Goal: Task Accomplishment & Management: Manage account settings

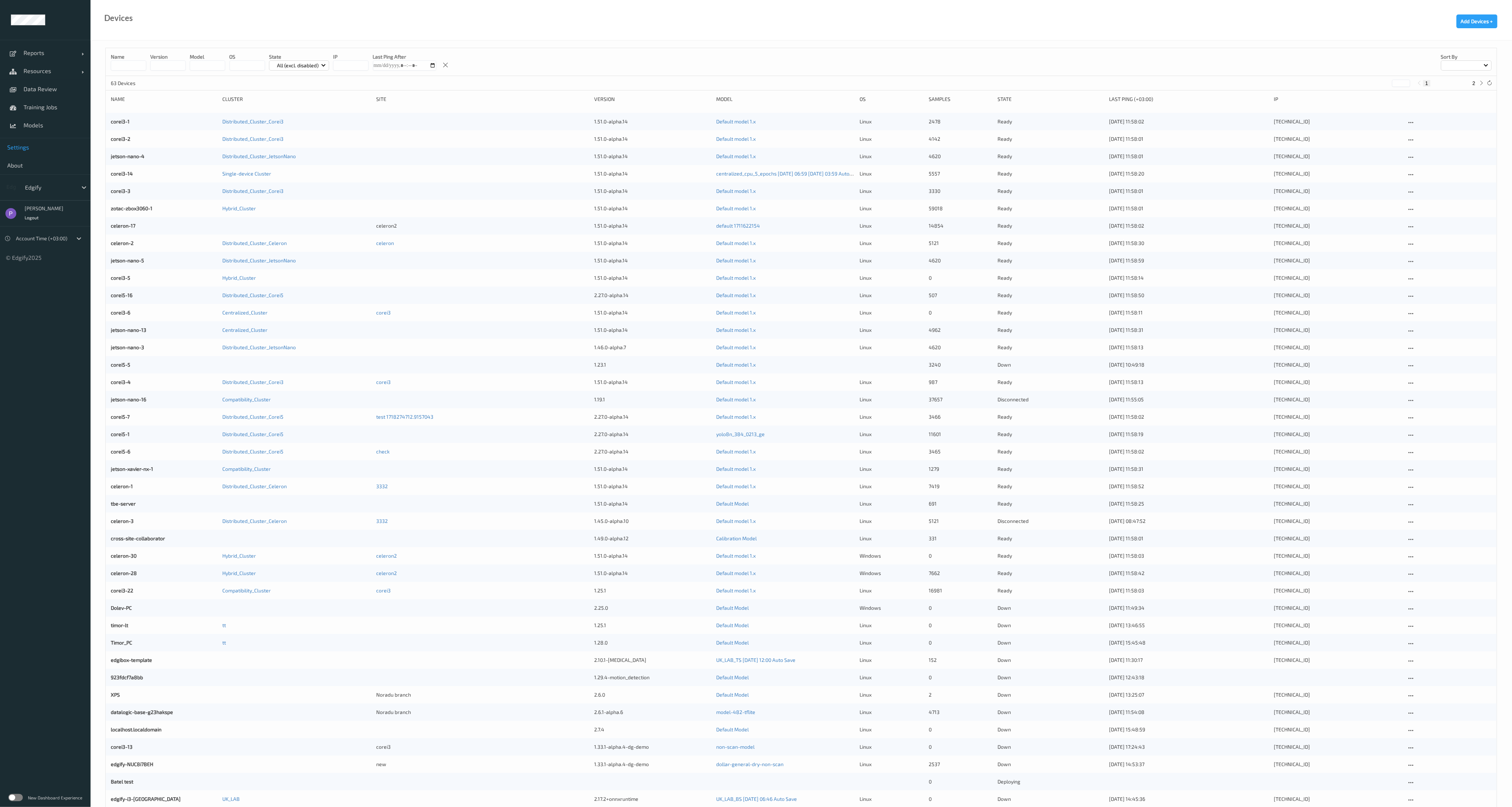
click at [34, 147] on span "Settings" at bounding box center [45, 147] width 76 height 7
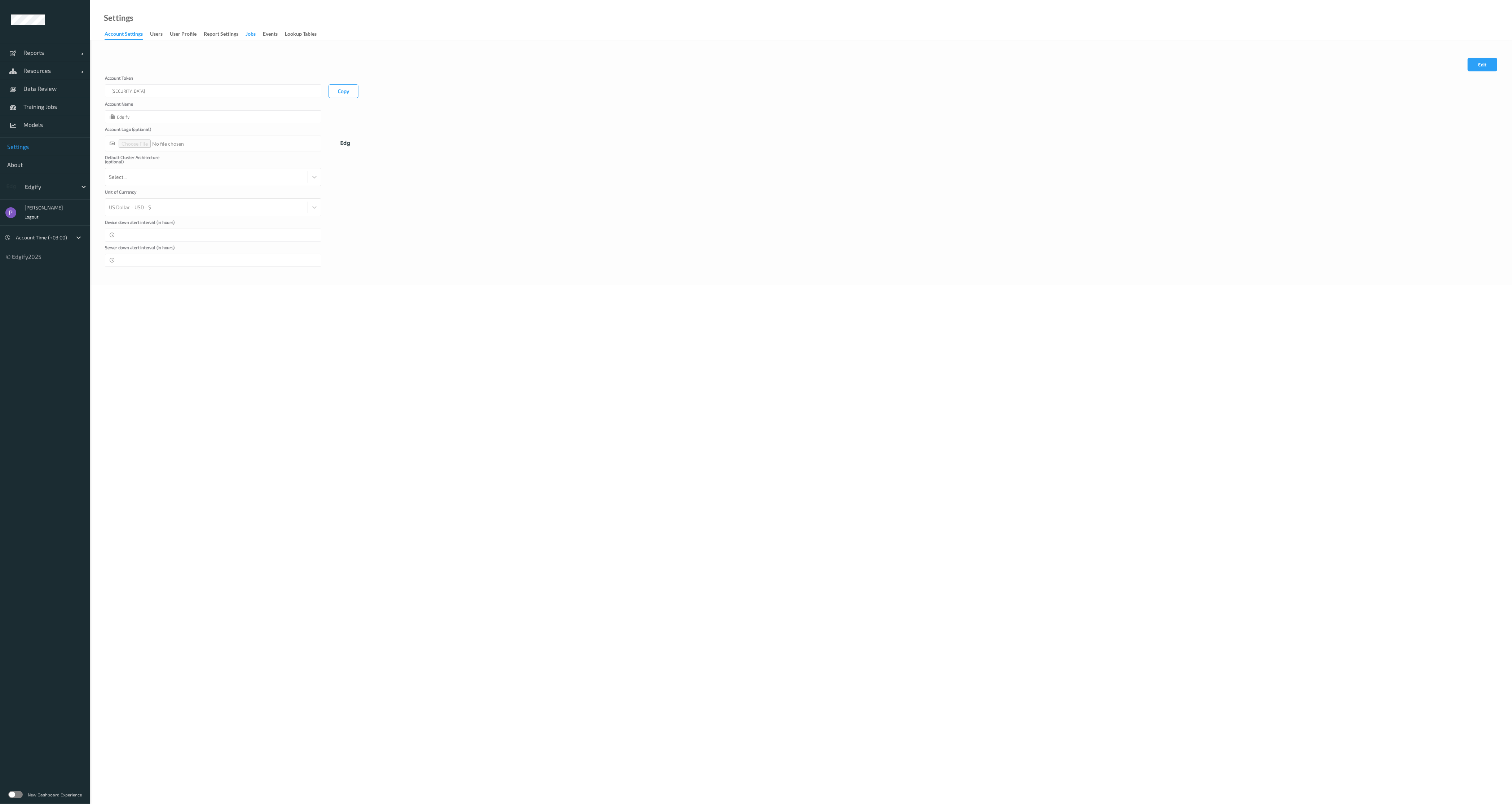
click at [251, 33] on div "Jobs" at bounding box center [250, 35] width 10 height 9
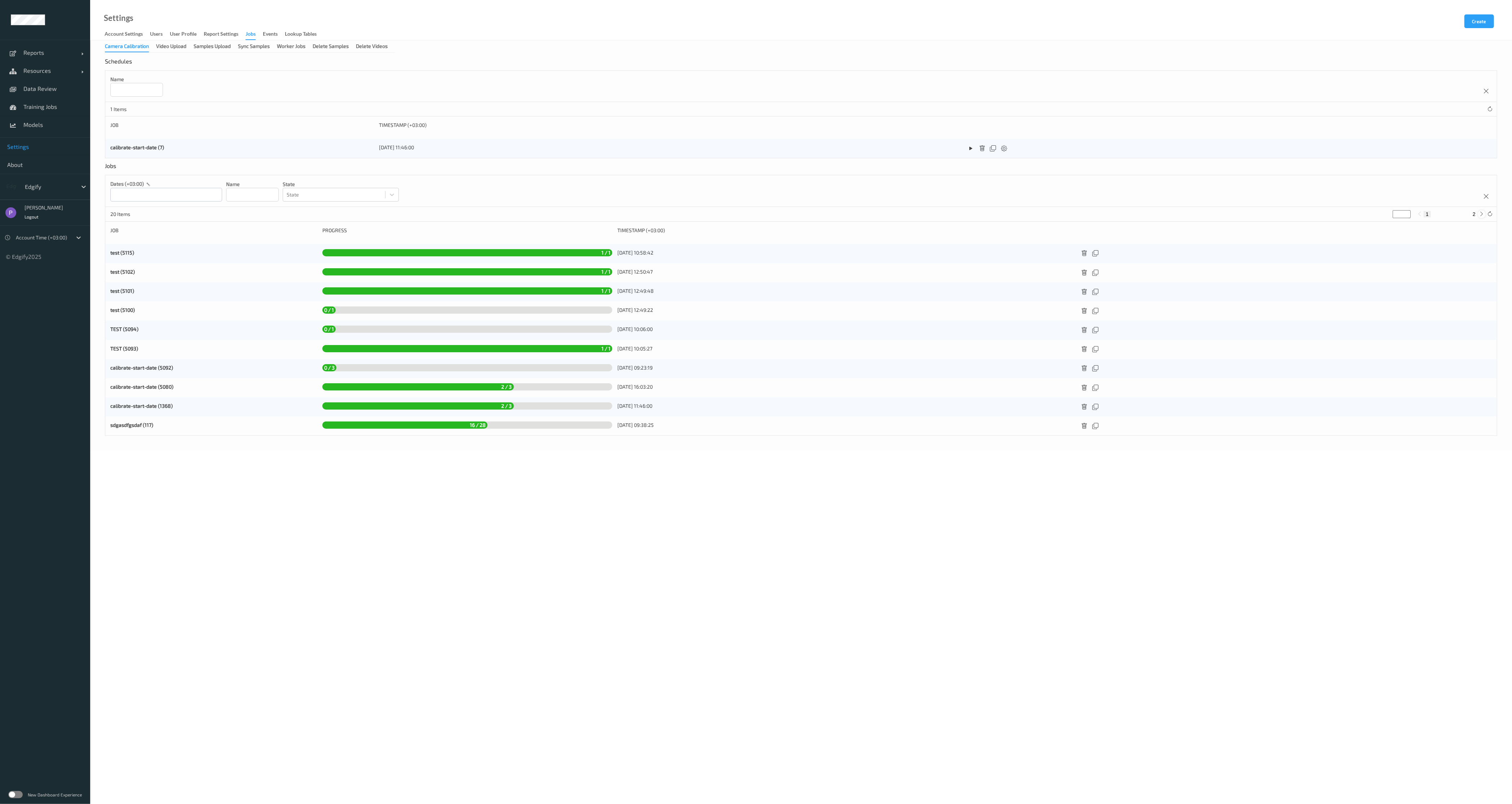
click at [1480, 215] on icon at bounding box center [1481, 214] width 5 height 5
type input "*"
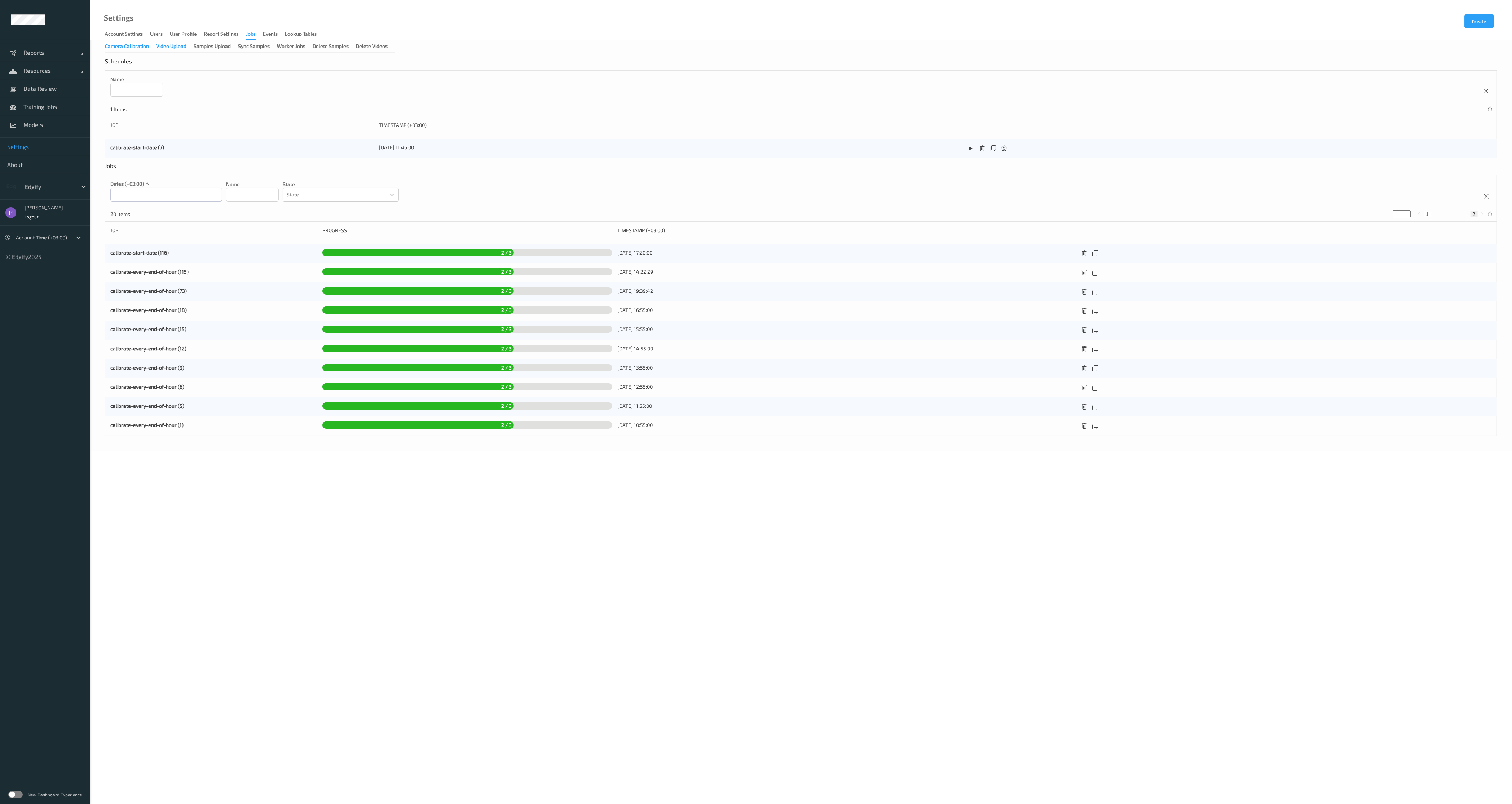
click at [181, 49] on div "Video Upload" at bounding box center [171, 46] width 31 height 9
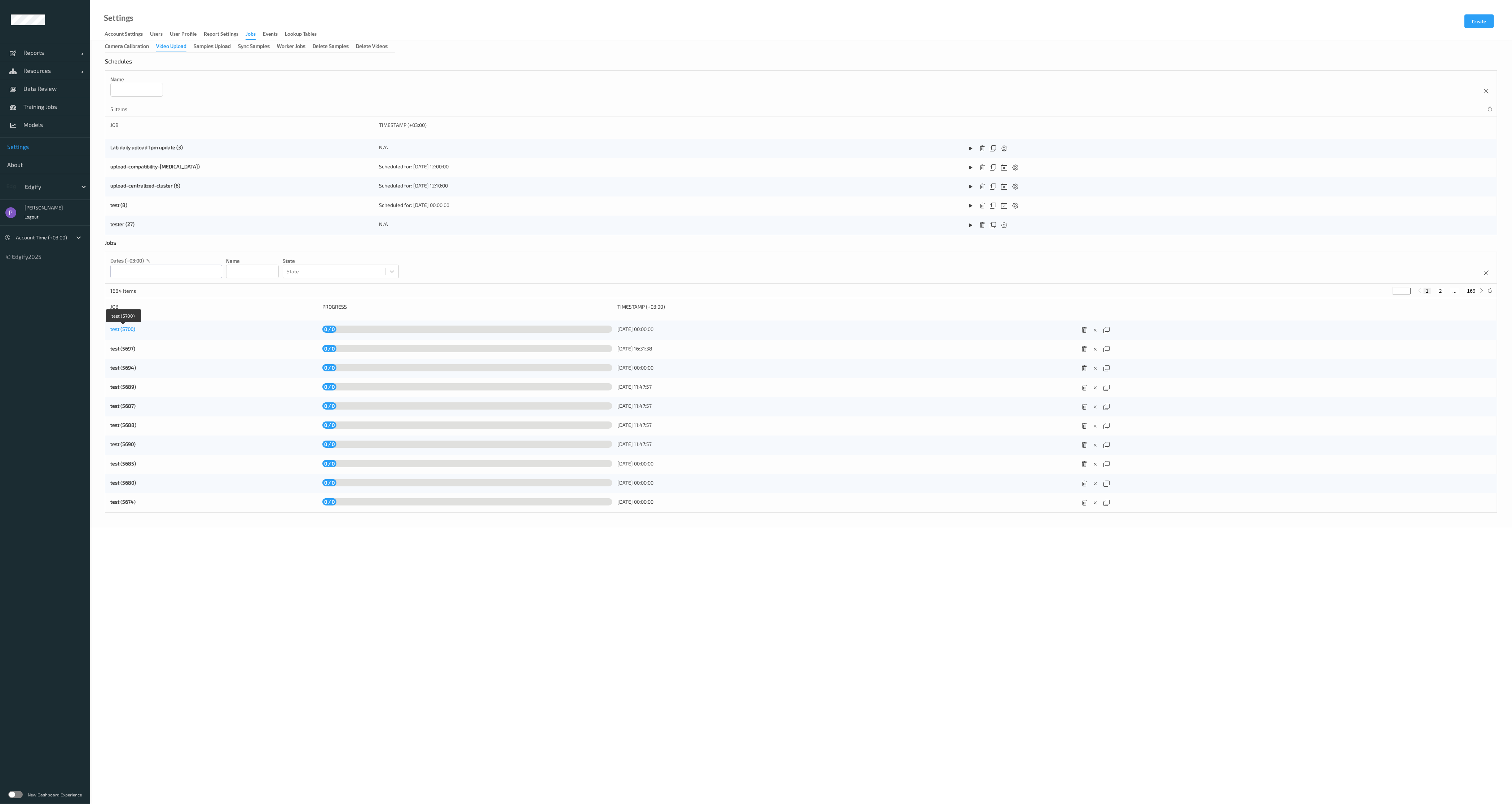
click at [119, 326] on link "test (5700)" at bounding box center [123, 329] width 25 height 6
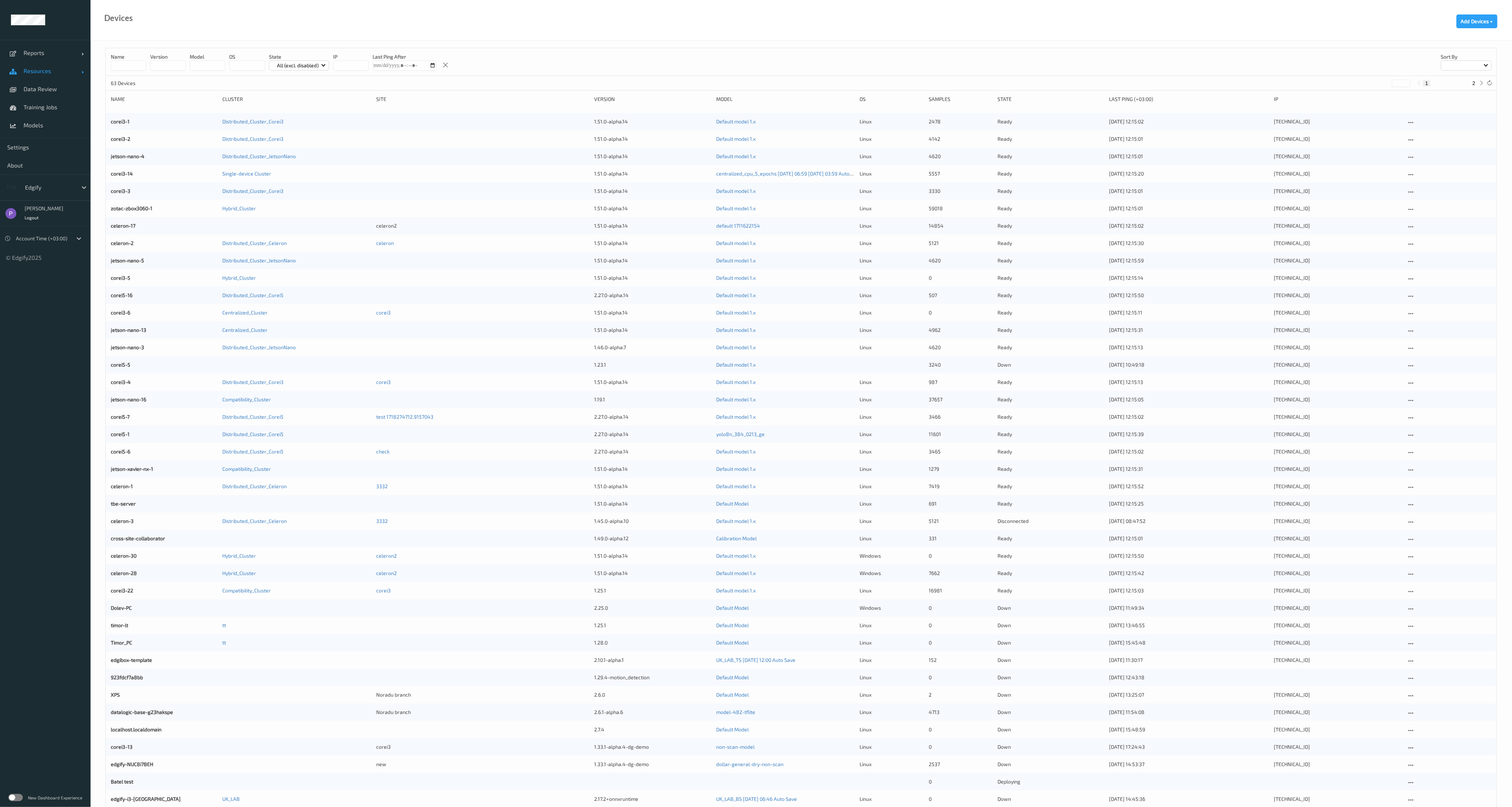
click at [47, 75] on link "Resources" at bounding box center [45, 71] width 91 height 18
click at [49, 93] on link "Devices" at bounding box center [45, 89] width 91 height 18
click at [124, 123] on link "corei3-1" at bounding box center [120, 121] width 19 height 6
click at [122, 137] on link "corei3-2" at bounding box center [120, 138] width 19 height 6
click at [130, 161] on div "jetson-nano-4 Distributed_Cluster_JetsonNano 1.51.0-alpha.14 Default model 1.x …" at bounding box center [801, 156] width 1391 height 17
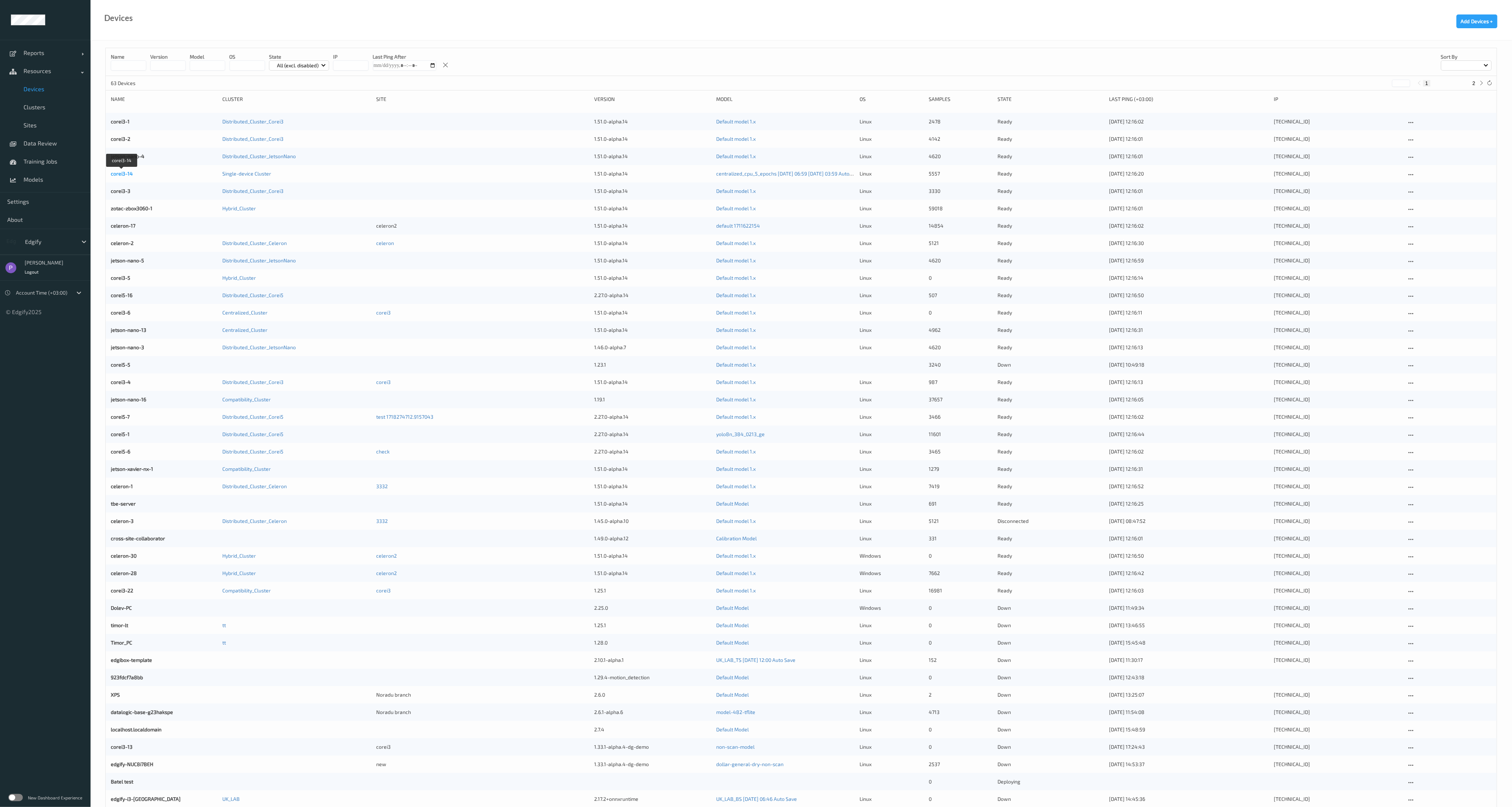
click at [127, 176] on link "corei3-14" at bounding box center [121, 173] width 22 height 6
click at [121, 196] on div "corei3-3 Distributed_Cluster_Corei3 1.51.0-alpha.14 Default model 1.x linux 333…" at bounding box center [801, 191] width 1391 height 17
click at [124, 205] on link "zotac-zbox3060-1" at bounding box center [131, 208] width 42 height 6
click at [123, 191] on link "corei3-3" at bounding box center [120, 191] width 19 height 6
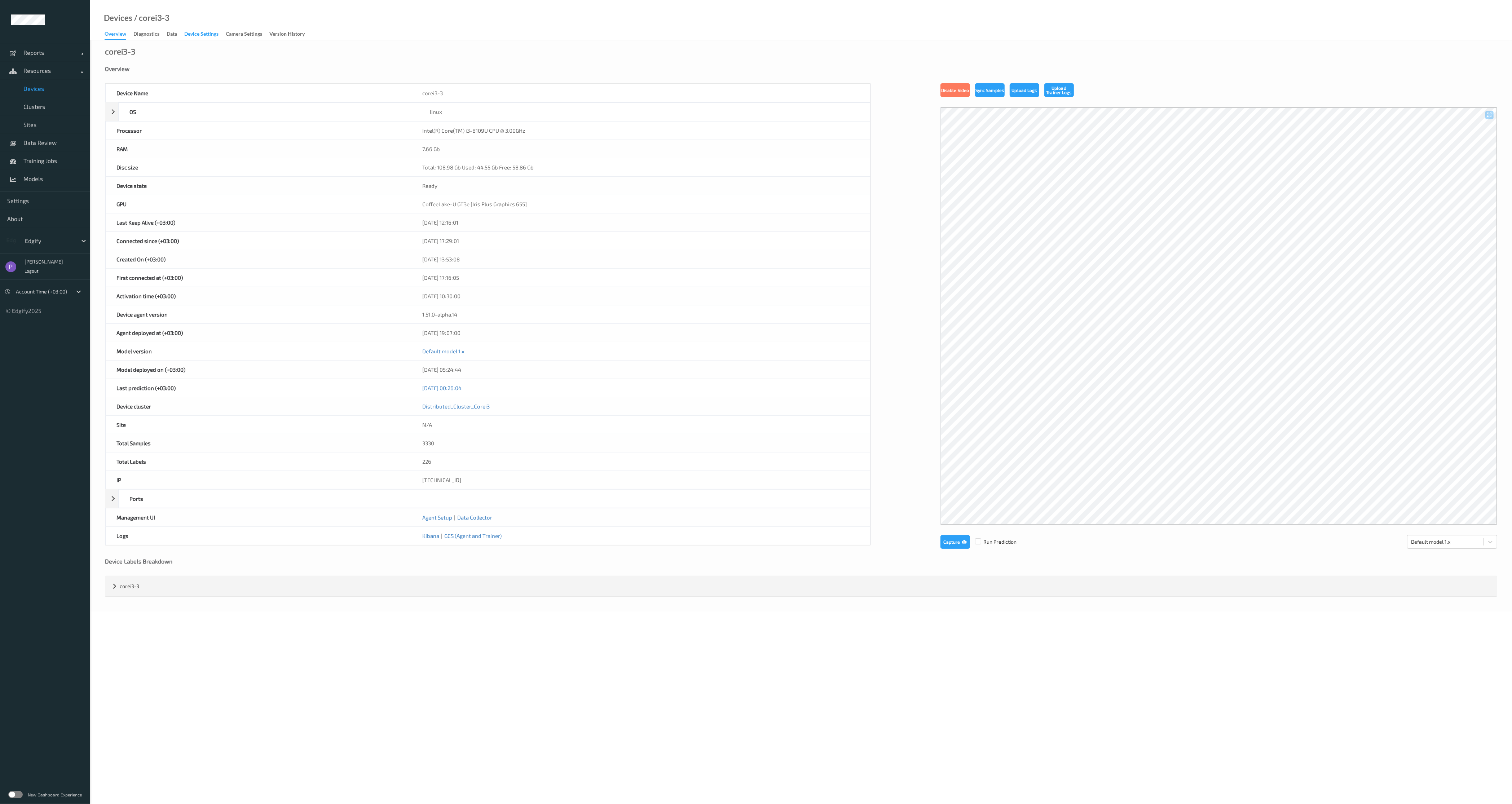
click at [206, 37] on div "Device Settings" at bounding box center [201, 35] width 34 height 9
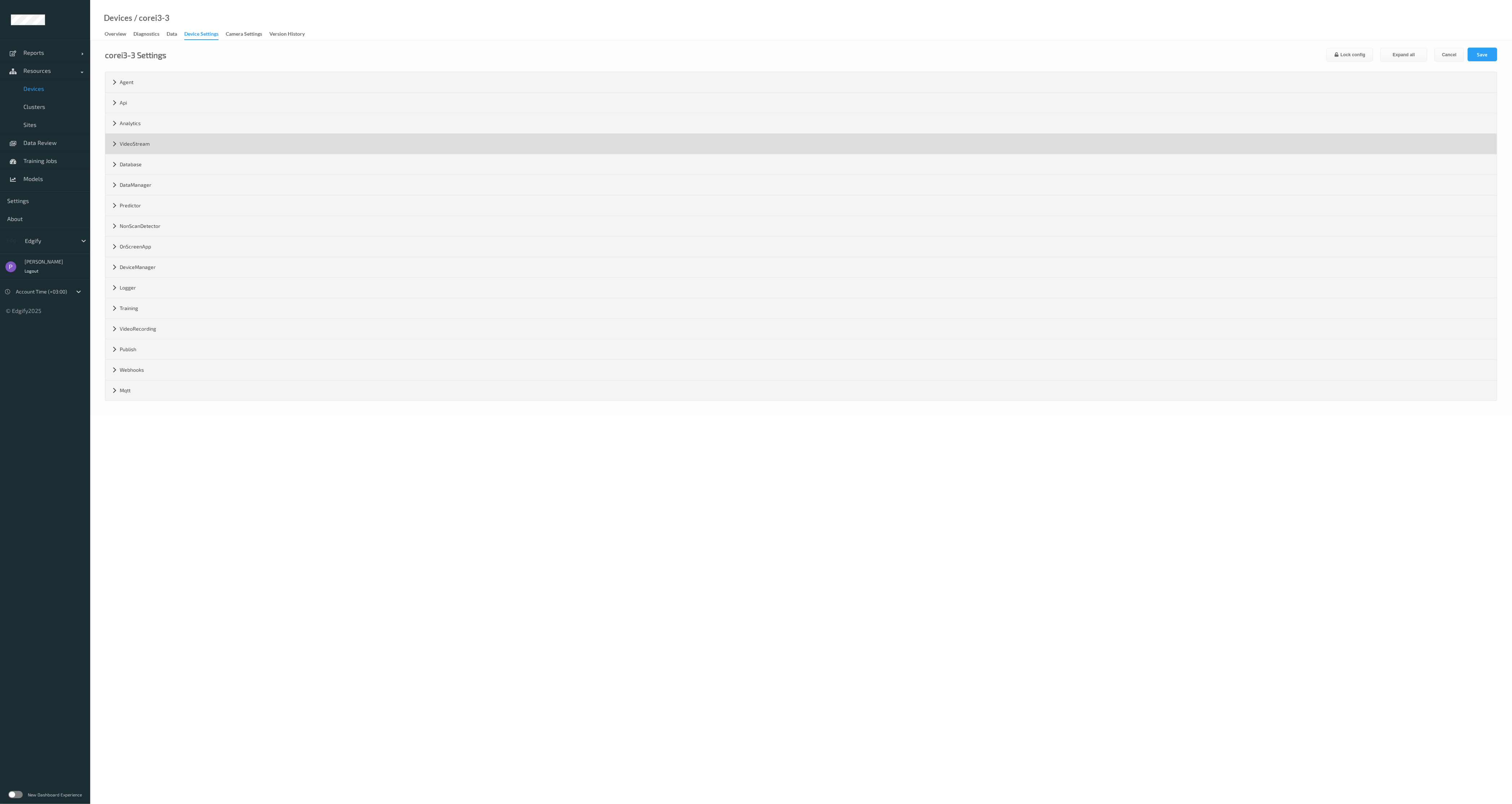
click at [154, 141] on div "VideoStream" at bounding box center [801, 144] width 1392 height 20
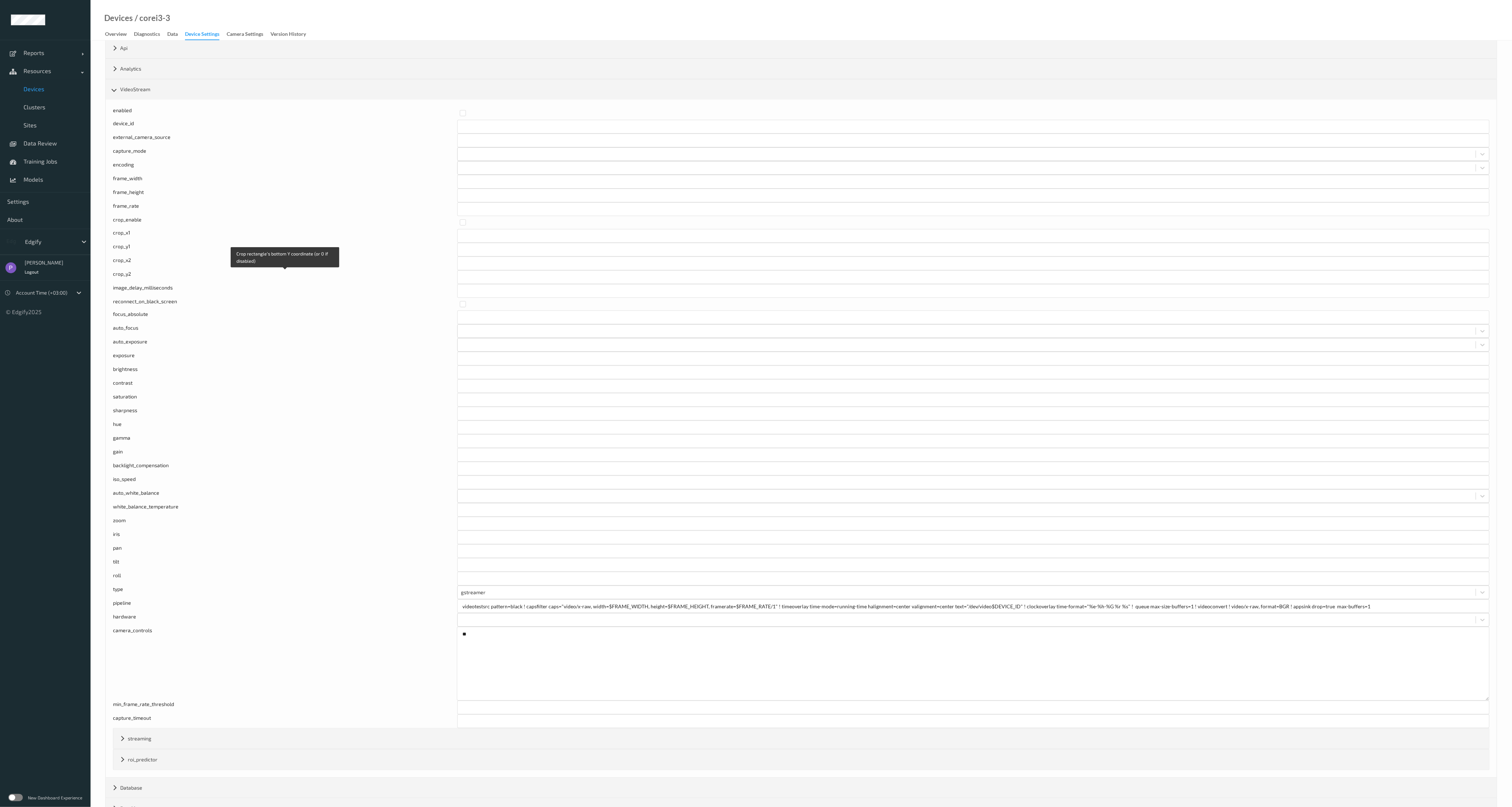
scroll to position [96, 0]
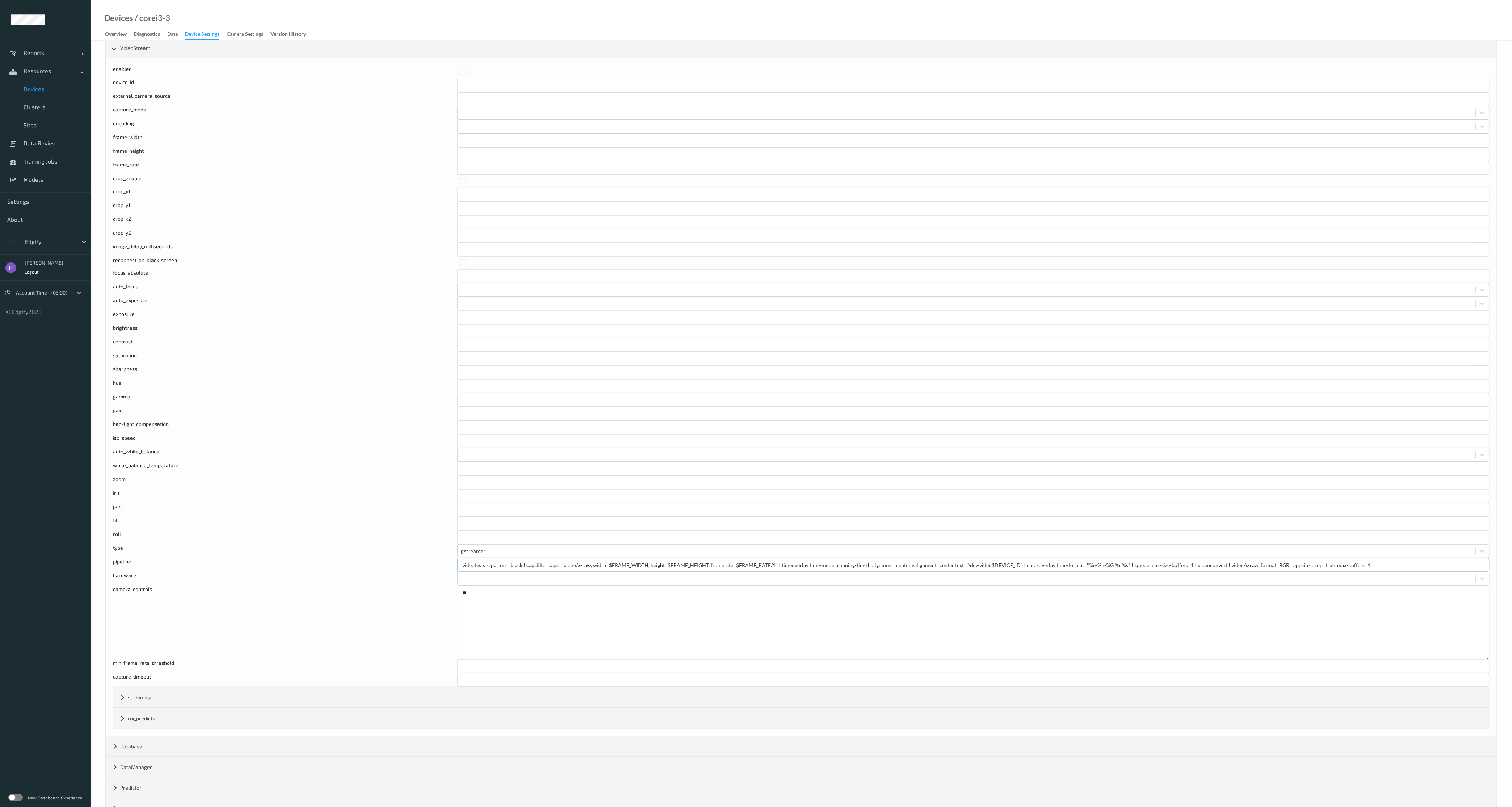
drag, startPoint x: 776, startPoint y: 568, endPoint x: 917, endPoint y: 563, distance: 141.1
click at [921, 563] on input "videotestsrc pattern=black ! capsfilter caps="video/x-raw, width=$FRAME_WIDTH, …" at bounding box center [973, 564] width 1032 height 14
click at [906, 567] on input "videotestsrc pattern=black ! capsfilter caps="video/x-raw, width=$FRAME_WIDTH, …" at bounding box center [973, 564] width 1032 height 14
click at [776, 567] on input "videotestsrc pattern=black ! capsfilter caps="video/x-raw, width=$FRAME_WIDTH, …" at bounding box center [973, 564] width 1032 height 14
drag, startPoint x: 777, startPoint y: 567, endPoint x: 1124, endPoint y: 569, distance: 347.0
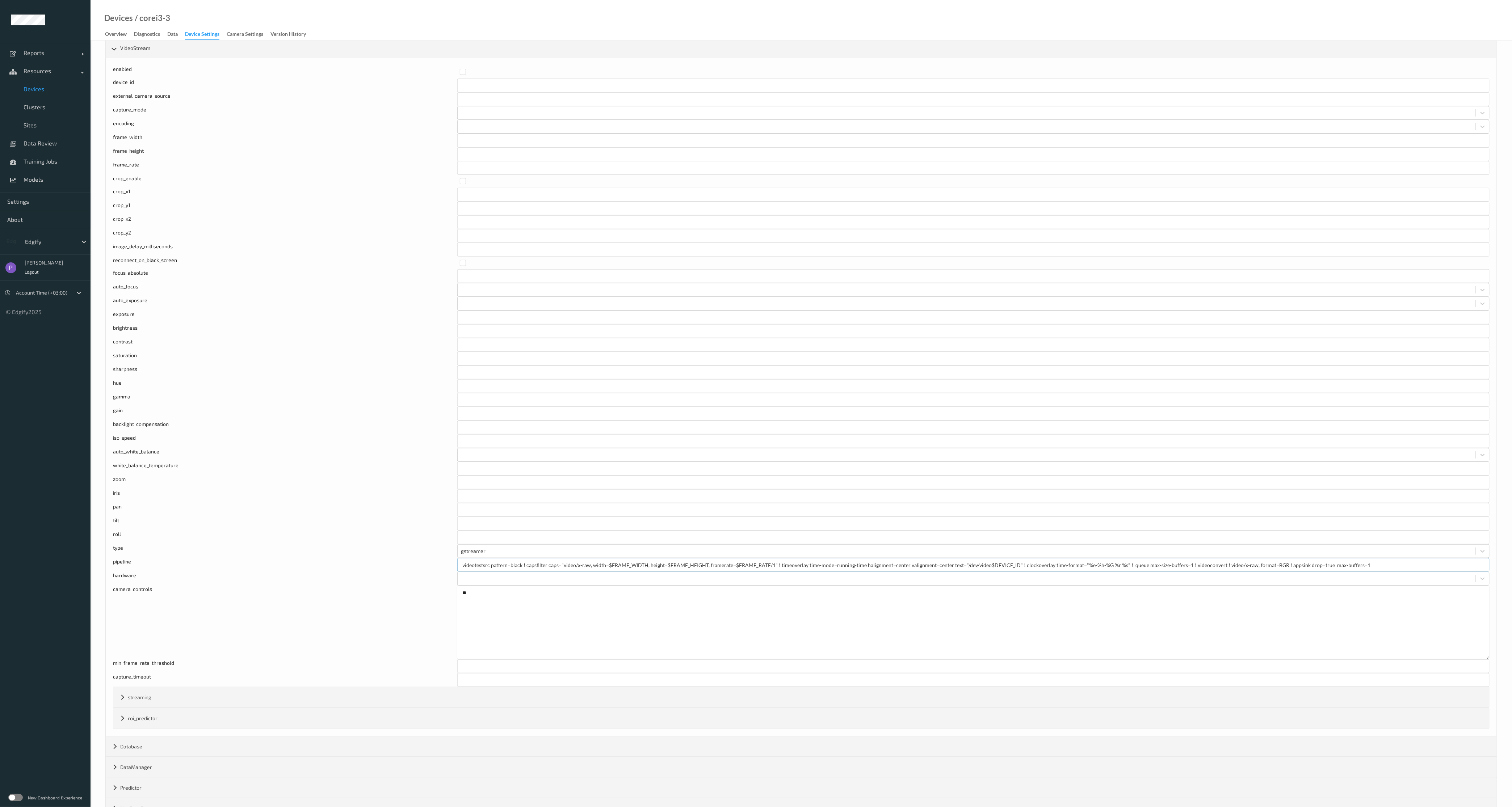
click at [1124, 569] on input "videotestsrc pattern=black ! capsfilter caps="video/x-raw, width=$FRAME_WIDTH, …" at bounding box center [973, 564] width 1032 height 14
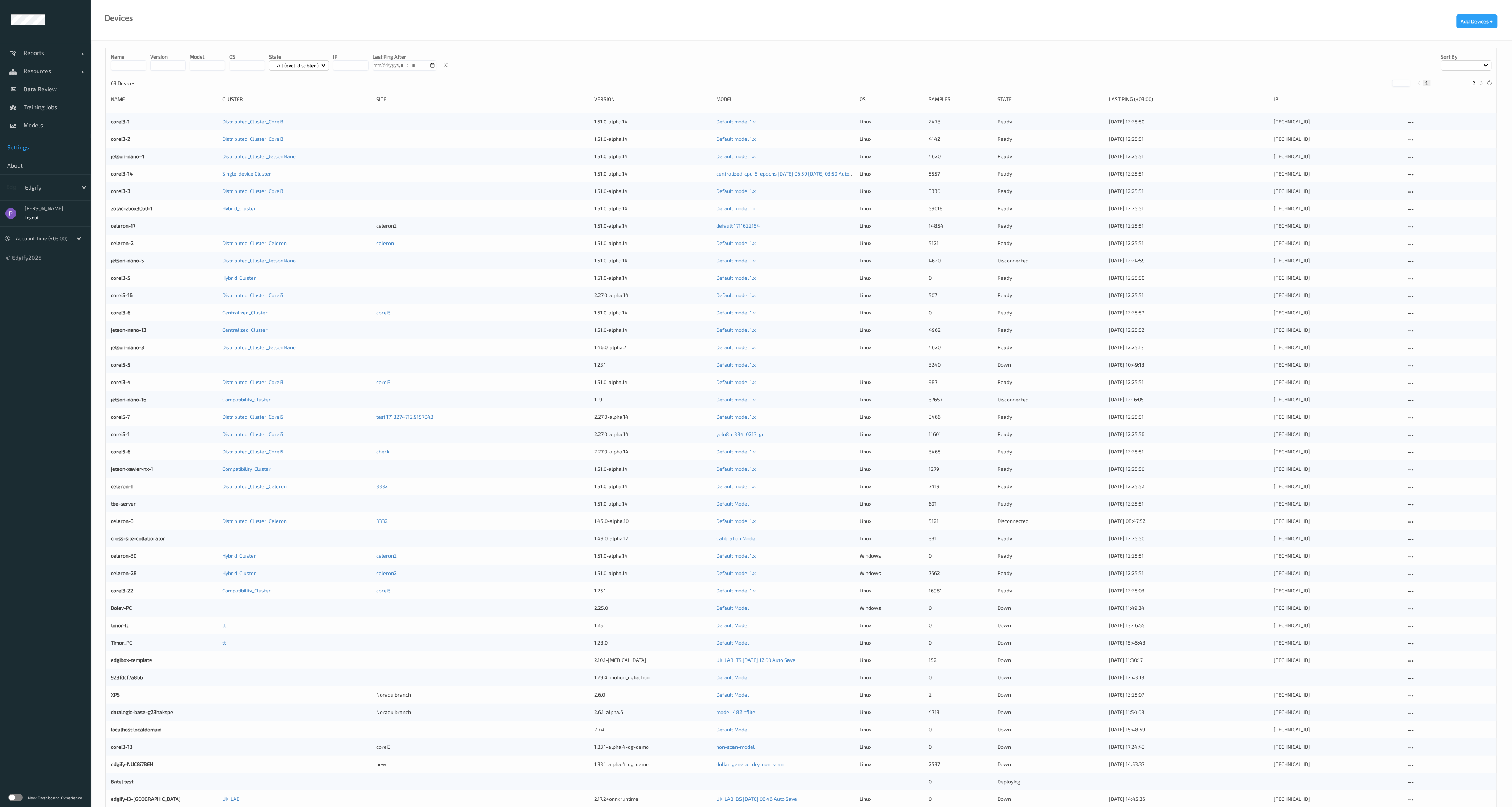
click at [49, 151] on link "Settings" at bounding box center [45, 147] width 91 height 18
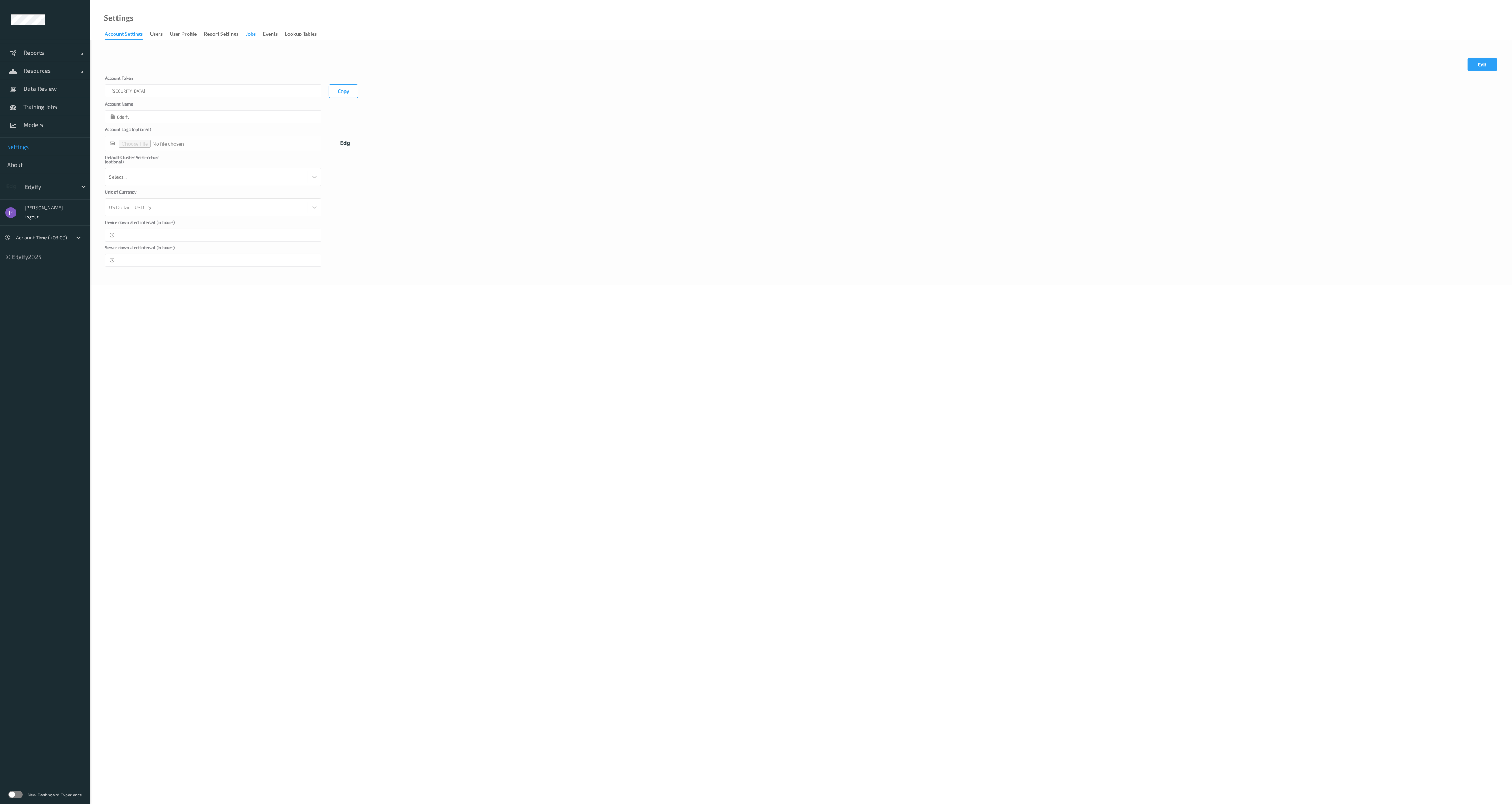
click at [254, 32] on div "Jobs" at bounding box center [250, 35] width 10 height 9
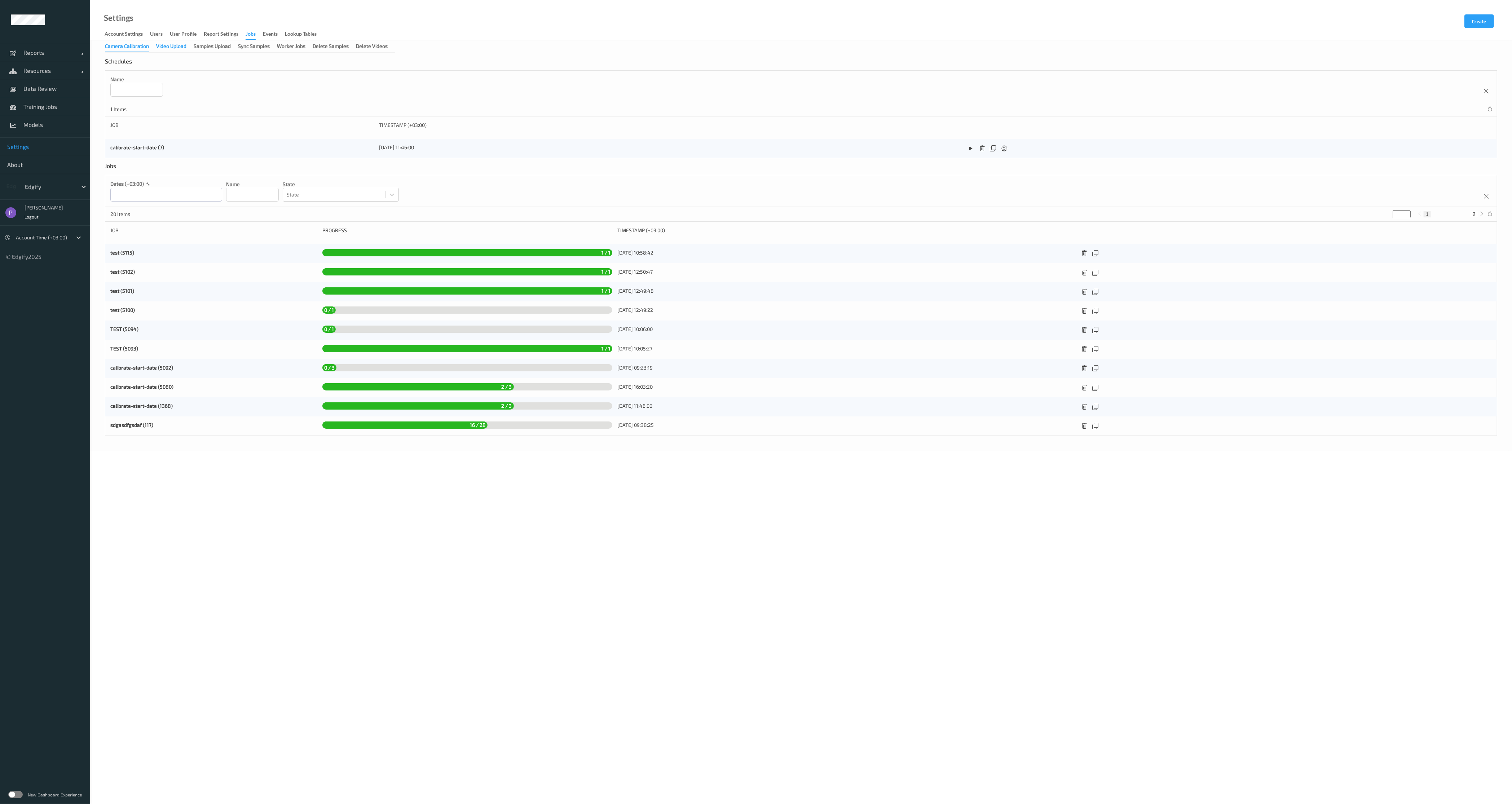
click at [176, 49] on div "Video Upload" at bounding box center [171, 46] width 31 height 9
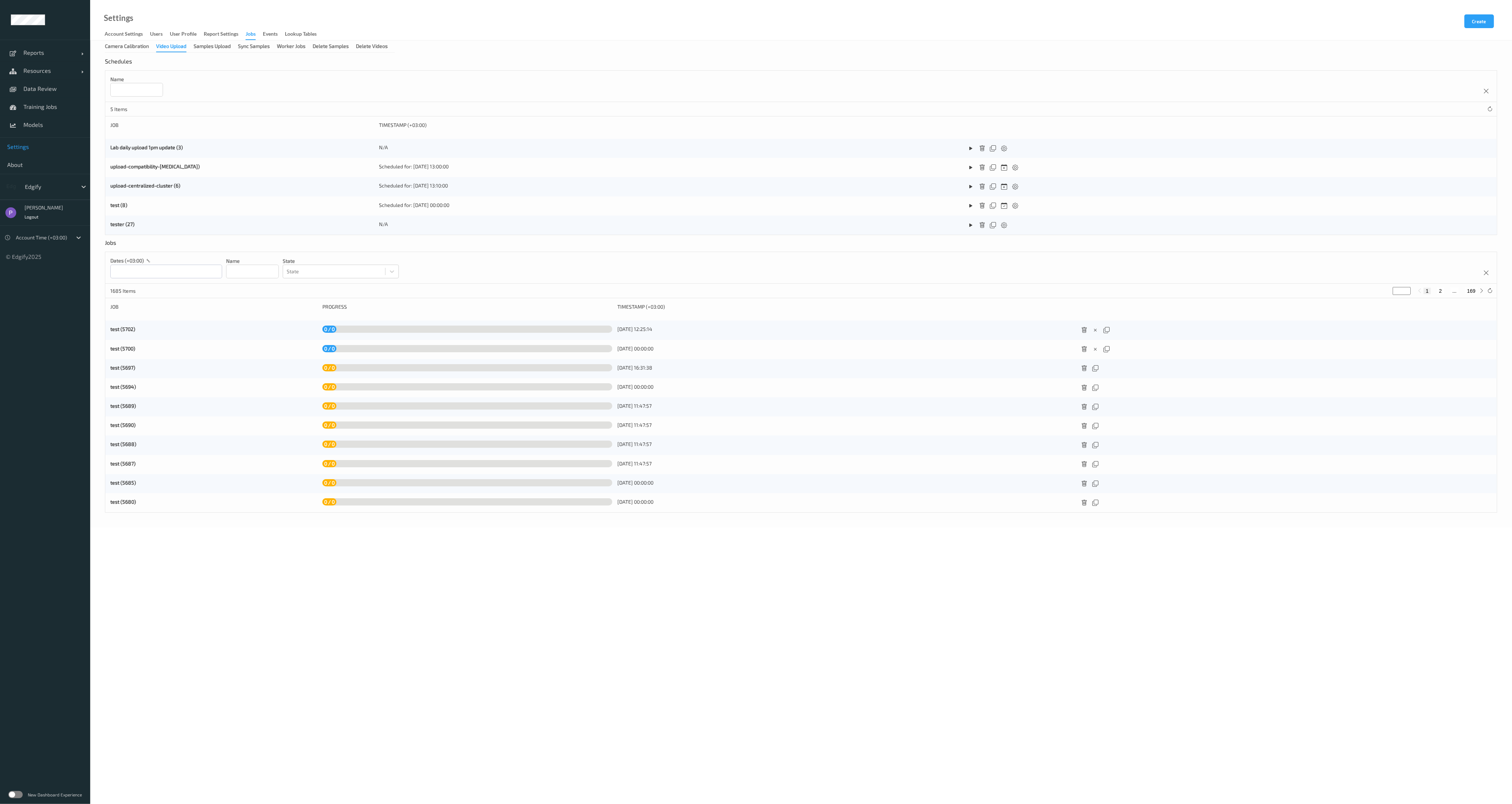
click at [1442, 292] on button "2" at bounding box center [1440, 290] width 7 height 6
click at [1443, 292] on div "1 2 3 ... 169" at bounding box center [1450, 290] width 54 height 6
click at [1445, 293] on button "3" at bounding box center [1447, 290] width 7 height 6
click at [1448, 293] on button "4" at bounding box center [1451, 290] width 7 height 6
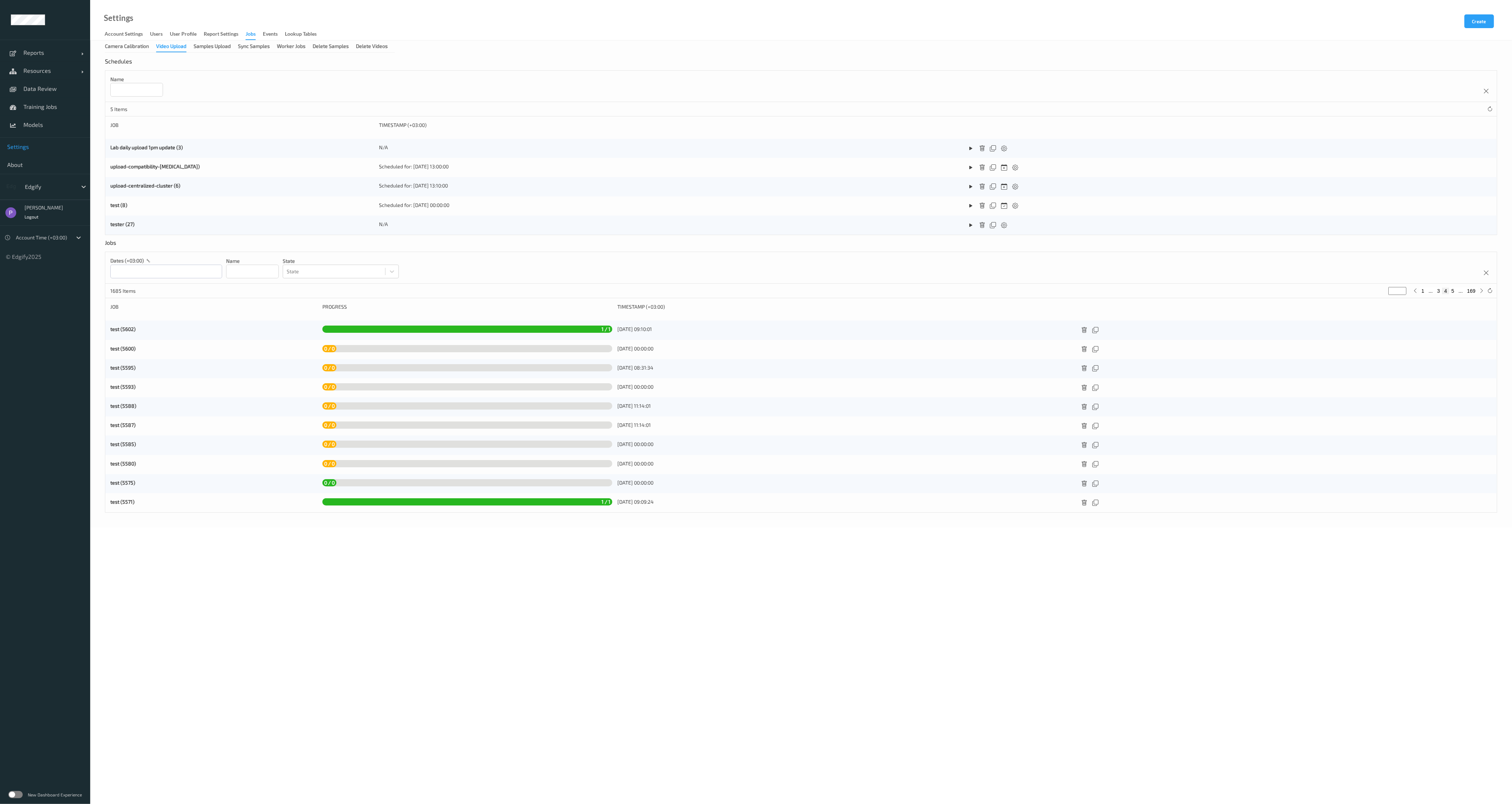
click at [1453, 293] on button "5" at bounding box center [1453, 290] width 7 height 6
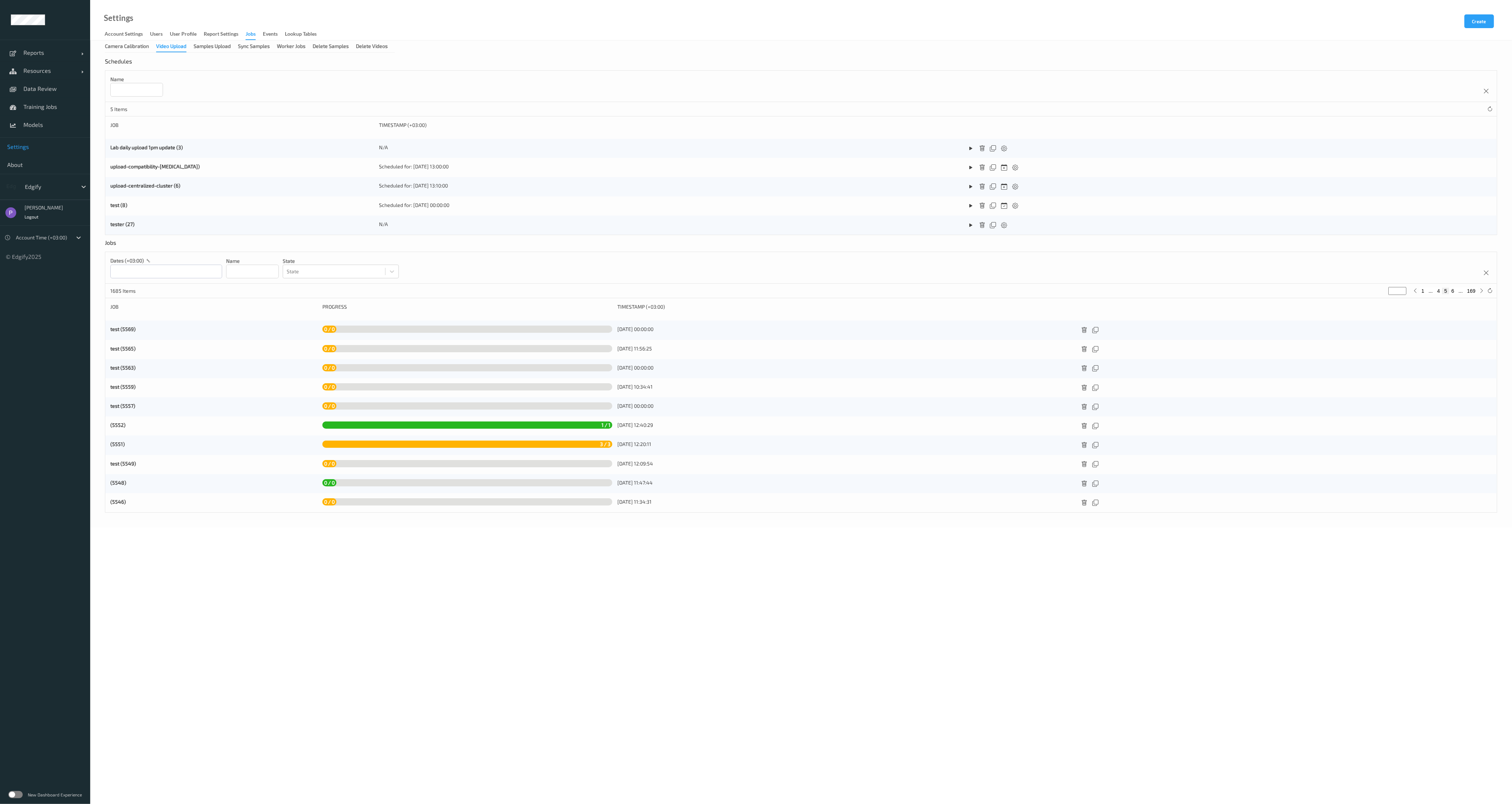
click at [1454, 292] on button "6" at bounding box center [1453, 290] width 7 height 6
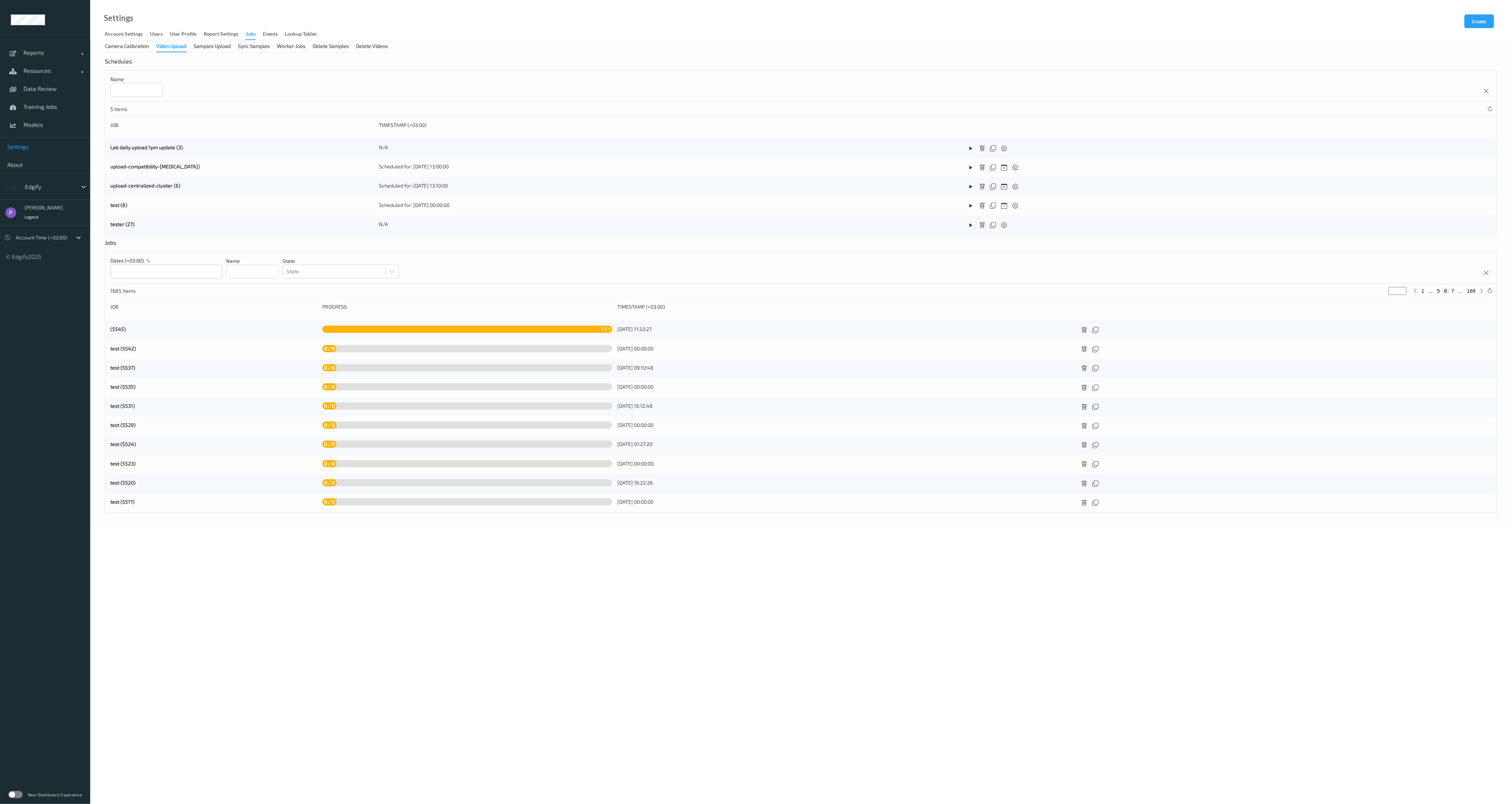
click at [1454, 292] on button "7" at bounding box center [1453, 290] width 7 height 6
click at [1454, 292] on button "8" at bounding box center [1453, 290] width 7 height 6
click at [1454, 292] on button "9" at bounding box center [1453, 290] width 7 height 6
click at [1421, 290] on button "1" at bounding box center [1420, 290] width 7 height 6
type input "*"
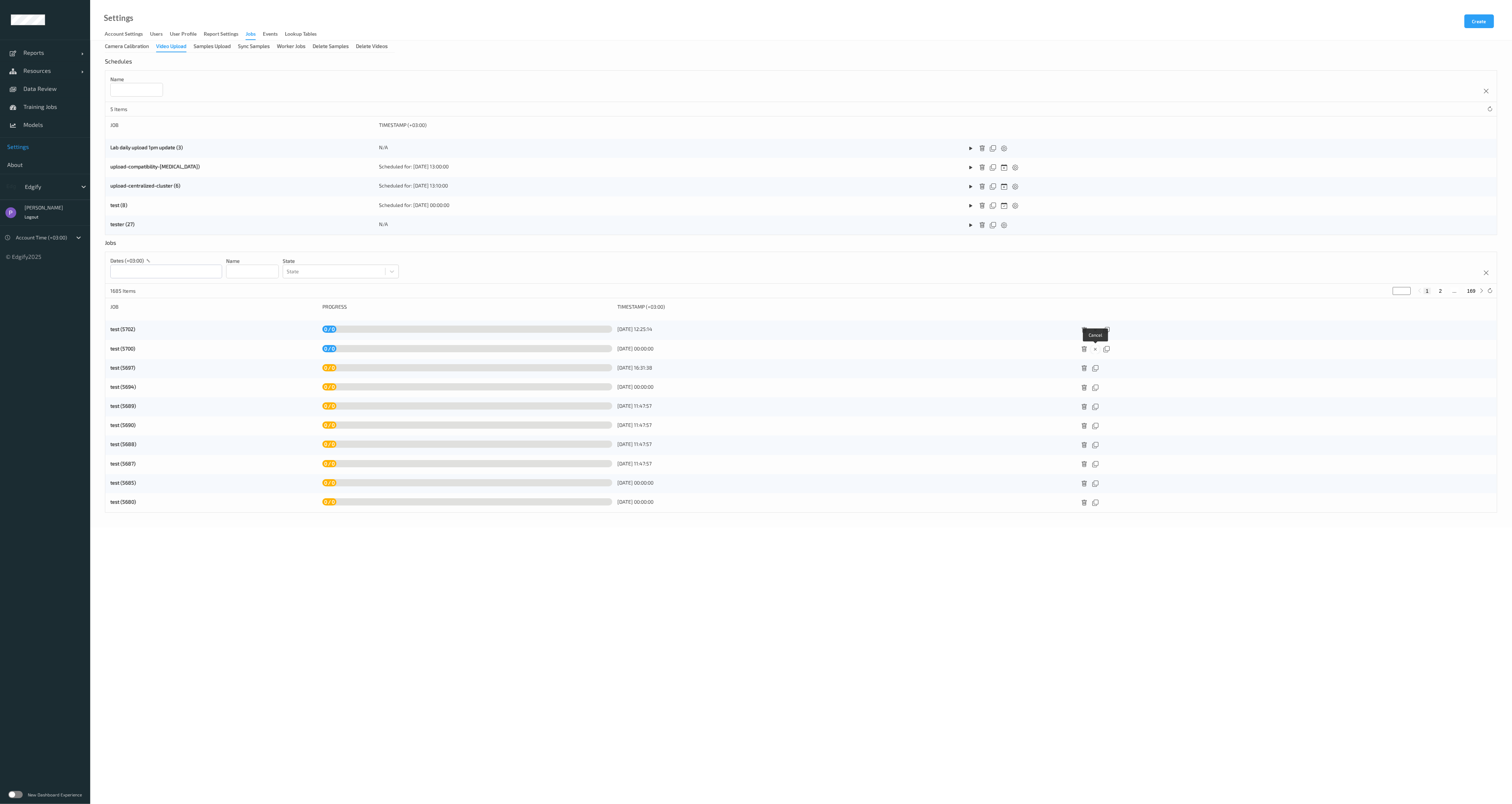
click at [1093, 350] on icon at bounding box center [1095, 349] width 6 height 6
click at [1095, 335] on div "test (5702) 0 / 0 [DATE] 12:25:14" at bounding box center [801, 330] width 1392 height 19
click at [1095, 332] on icon at bounding box center [1095, 330] width 6 height 6
drag, startPoint x: 831, startPoint y: 298, endPoint x: 562, endPoint y: 292, distance: 269.1
click at [562, 292] on div "1685 Items * 1 2 ... 169" at bounding box center [801, 290] width 1392 height 15
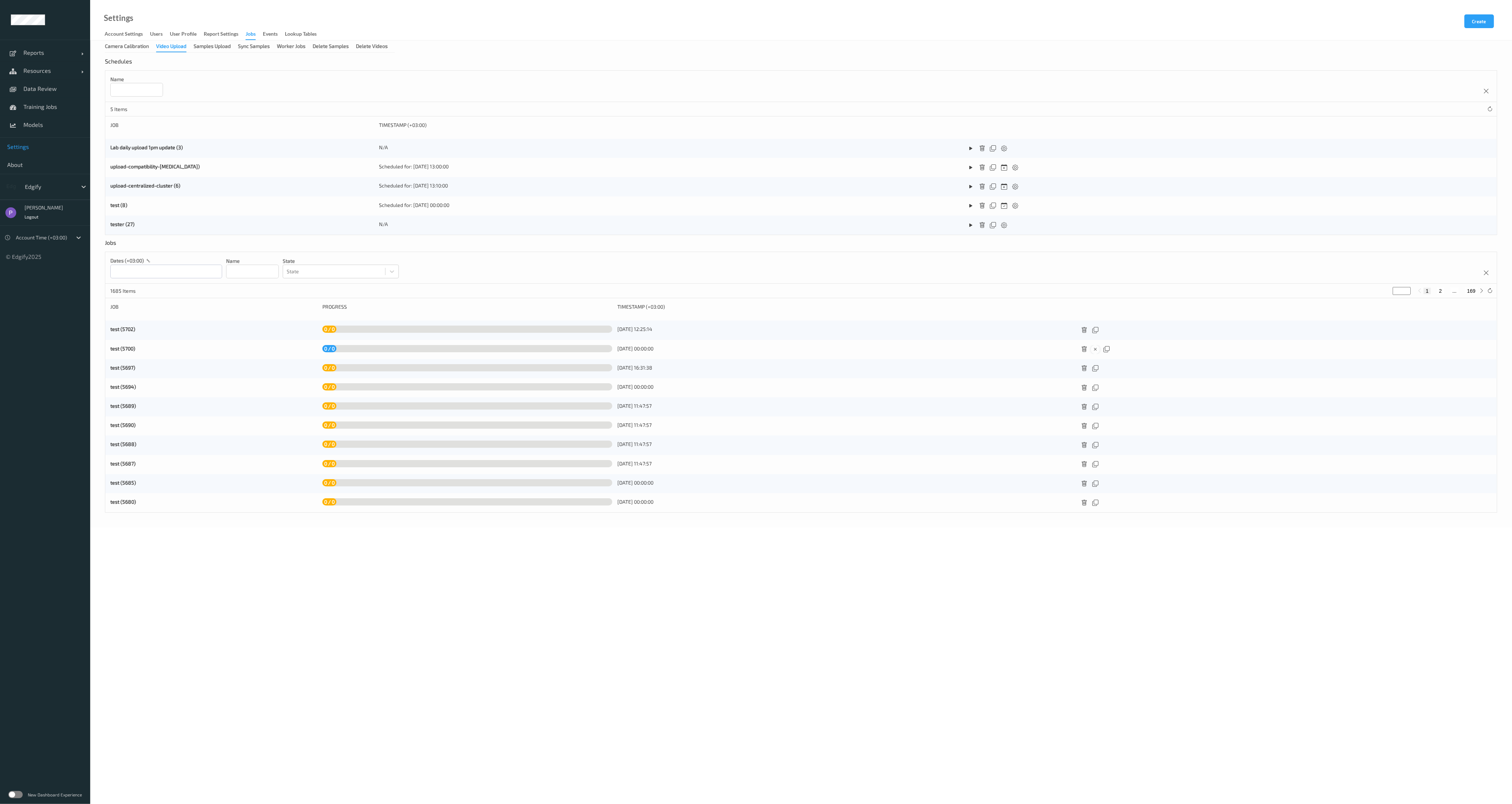
click at [1092, 350] on div at bounding box center [1095, 349] width 9 height 9
click at [212, 48] on div "Samples Upload" at bounding box center [212, 46] width 37 height 9
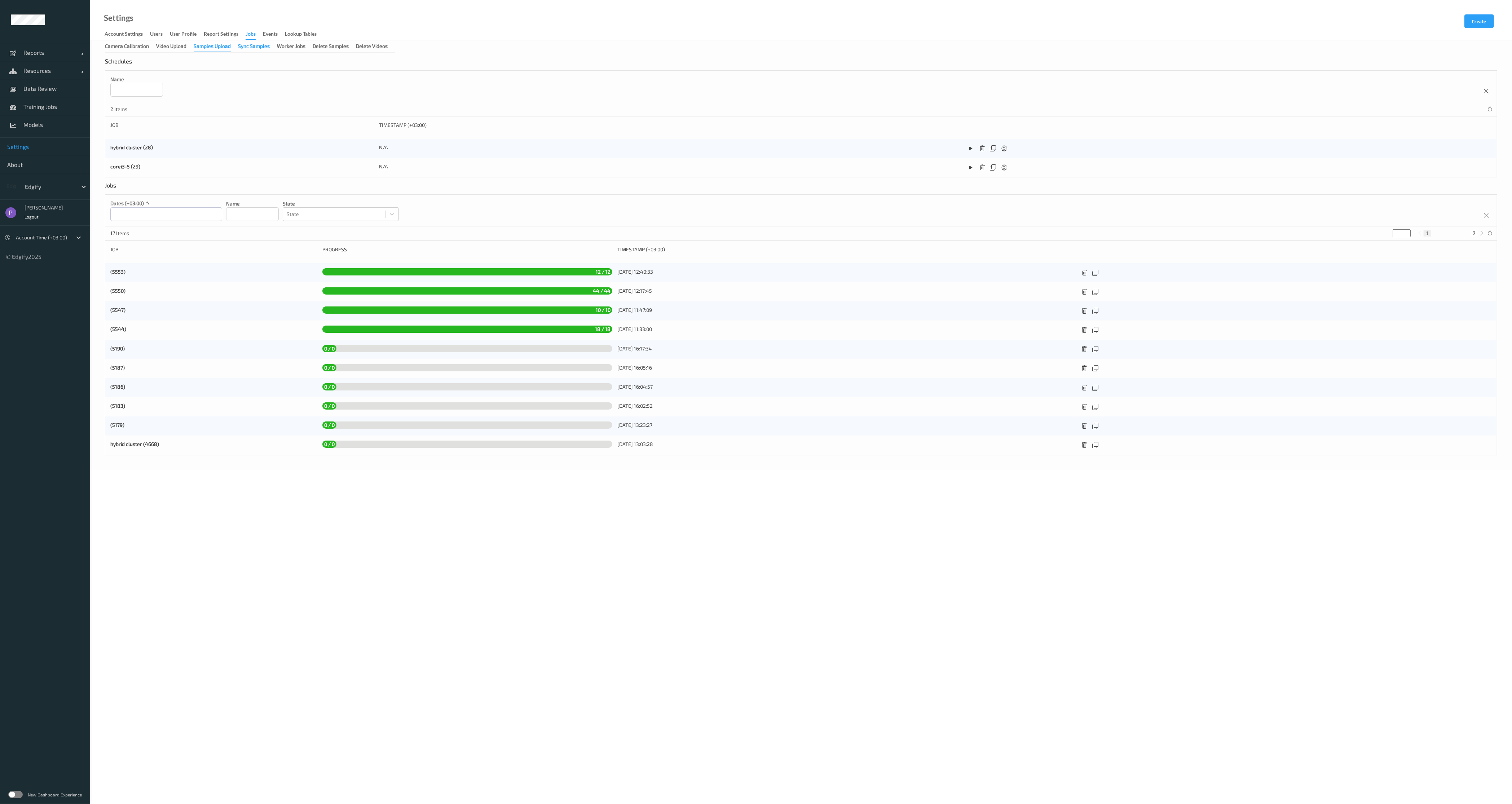
click at [241, 48] on div "Sync Samples" at bounding box center [254, 46] width 32 height 9
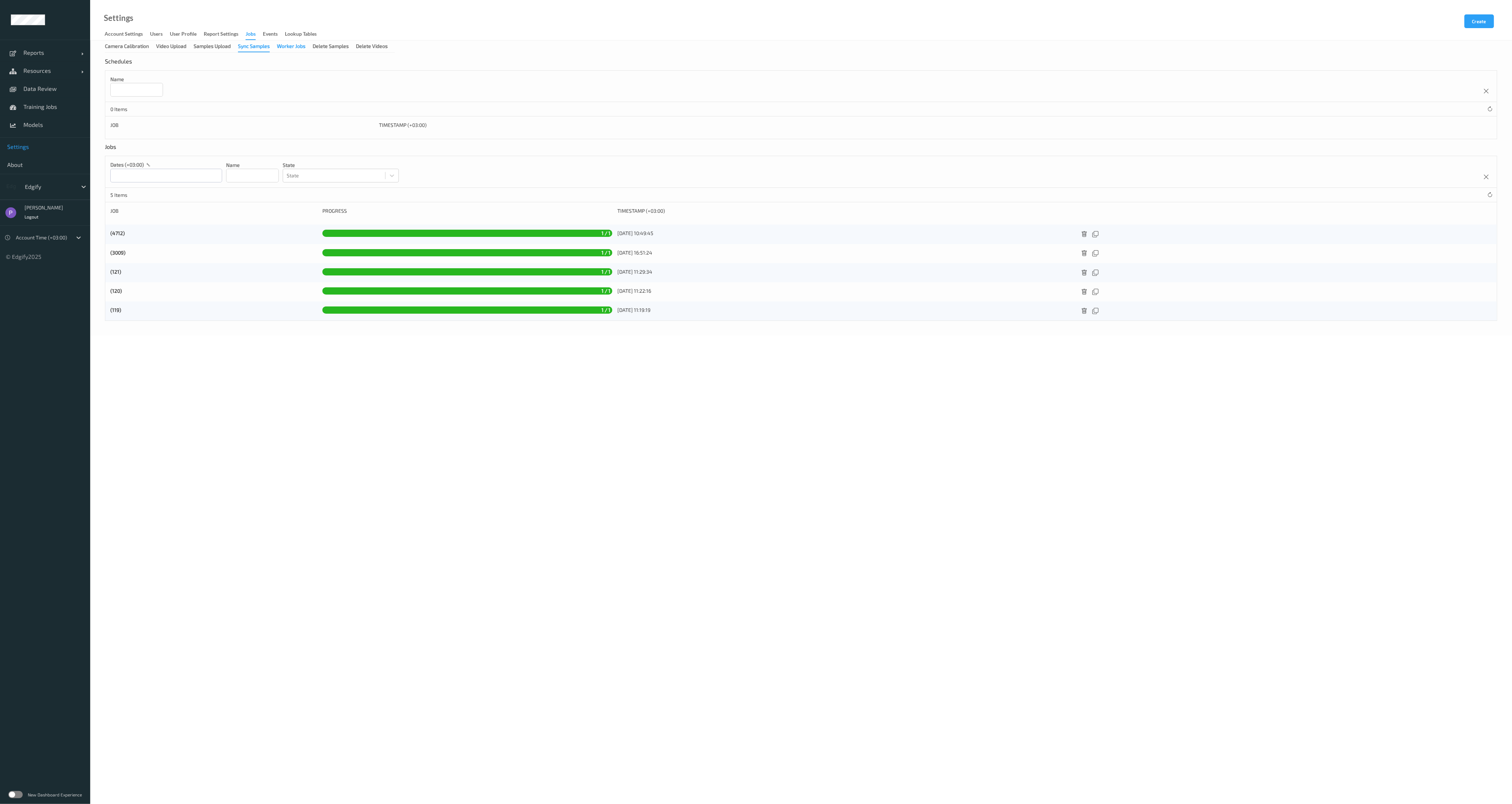
click at [287, 50] on div "Worker Jobs" at bounding box center [291, 46] width 29 height 9
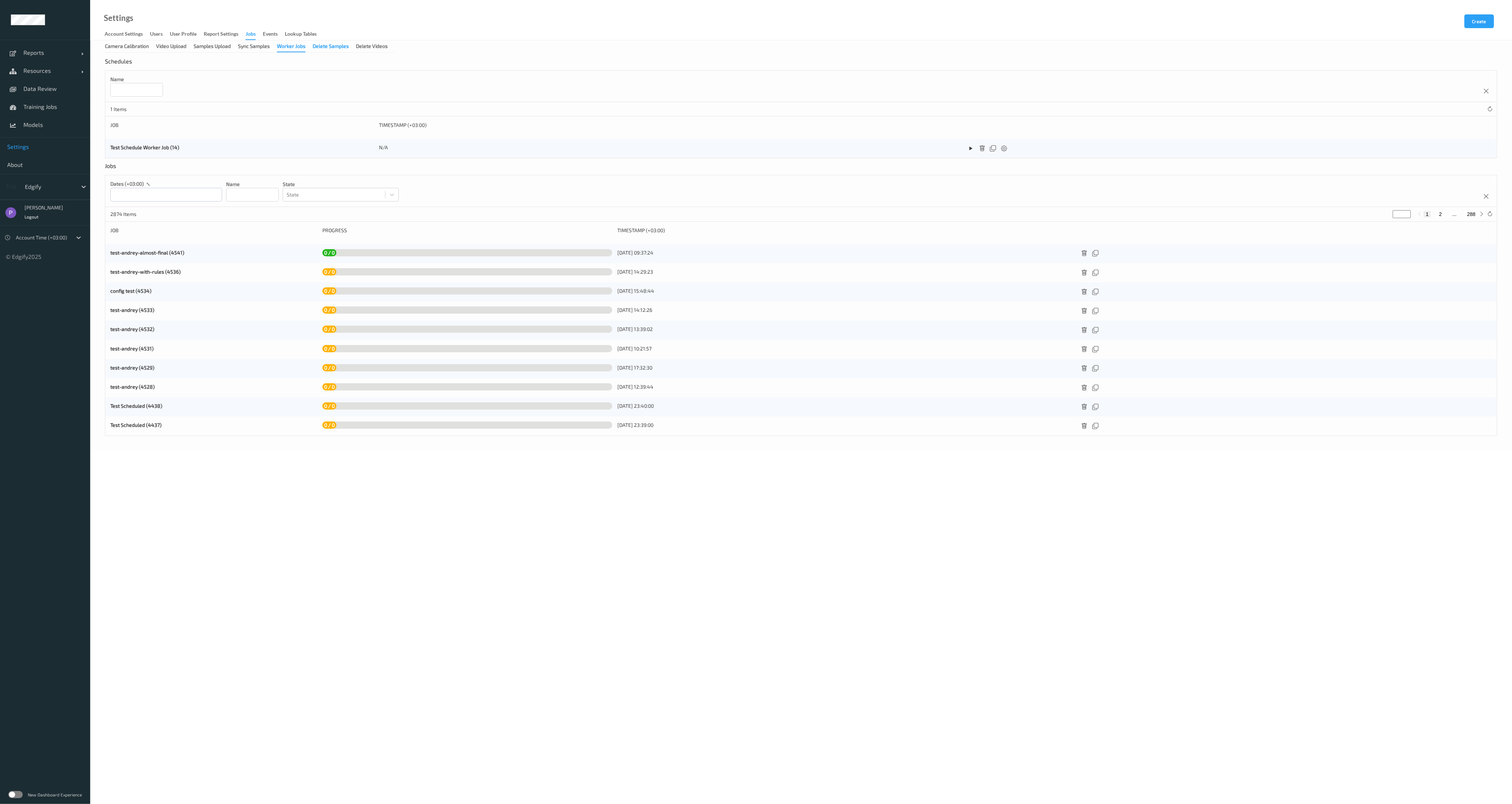
click at [330, 51] on div "Delete Samples" at bounding box center [330, 46] width 36 height 9
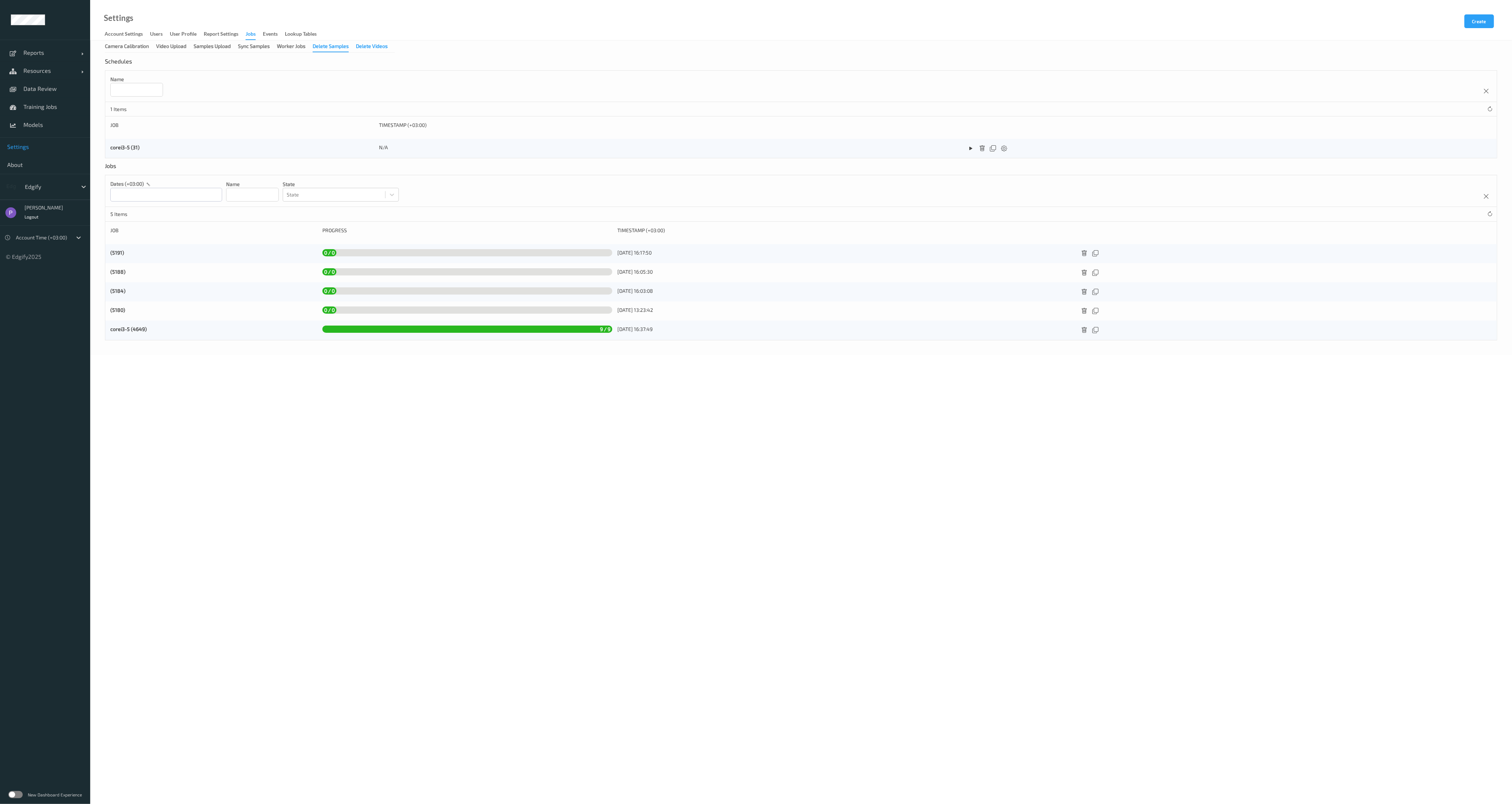
click at [377, 48] on div "Delete Videos" at bounding box center [372, 46] width 32 height 9
click at [134, 43] on div "Camera Calibration" at bounding box center [127, 46] width 44 height 9
